Goal: Navigation & Orientation: Find specific page/section

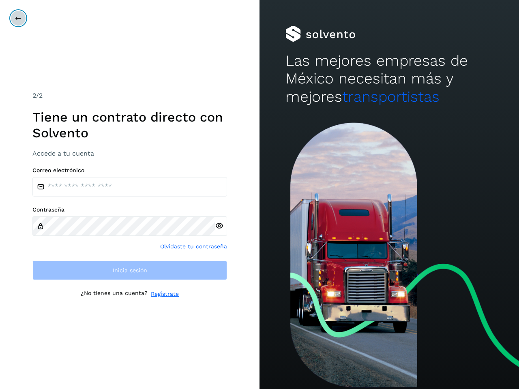
click at [18, 18] on icon at bounding box center [18, 18] width 6 height 6
click at [219, 226] on icon at bounding box center [219, 226] width 9 height 9
click at [194, 246] on link "Olvidaste tu contraseña" at bounding box center [193, 246] width 67 height 9
click at [165, 294] on link "Regístrate" at bounding box center [165, 294] width 28 height 9
